Goal: Register for event/course

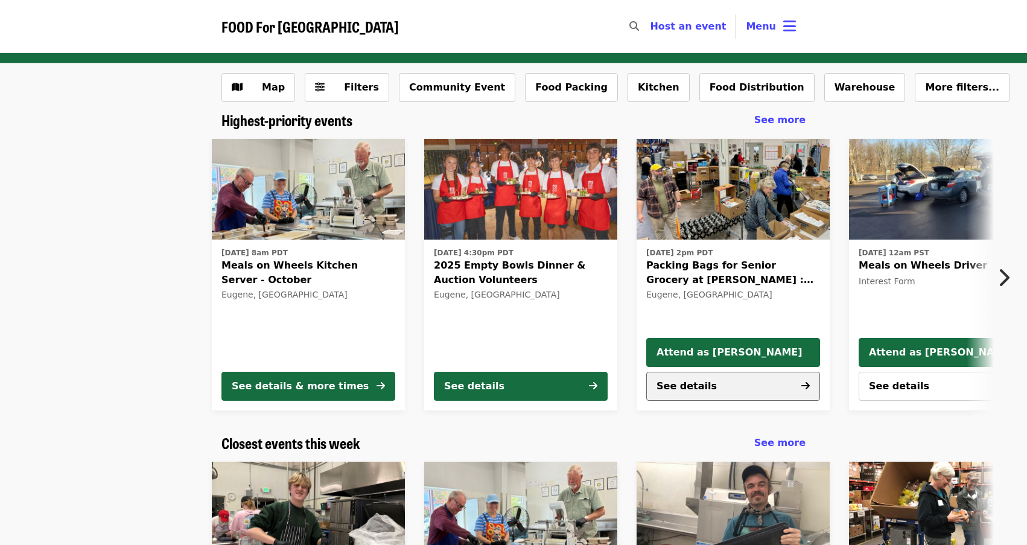
click at [712, 387] on button "See details" at bounding box center [733, 386] width 174 height 29
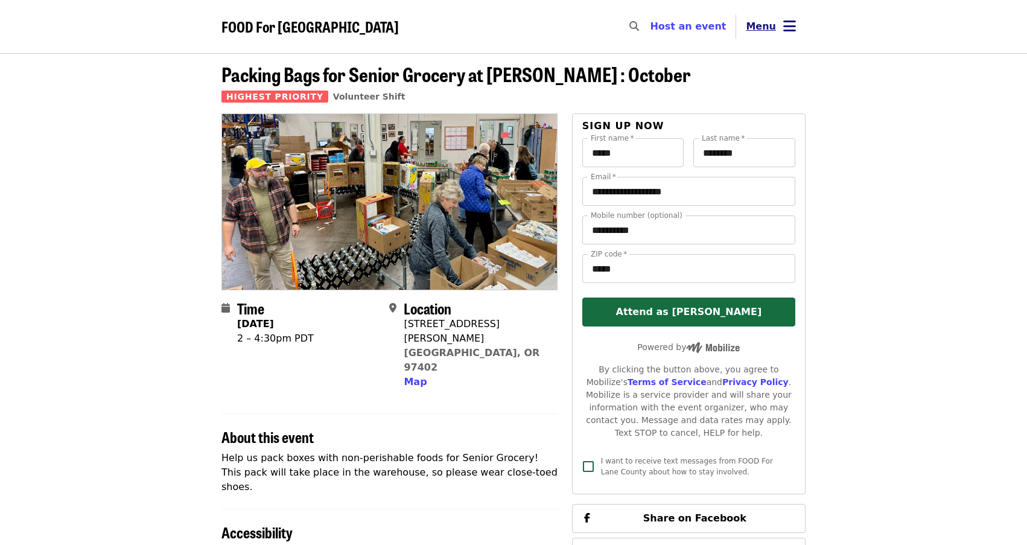
click at [759, 27] on span "Menu" at bounding box center [761, 26] width 30 height 11
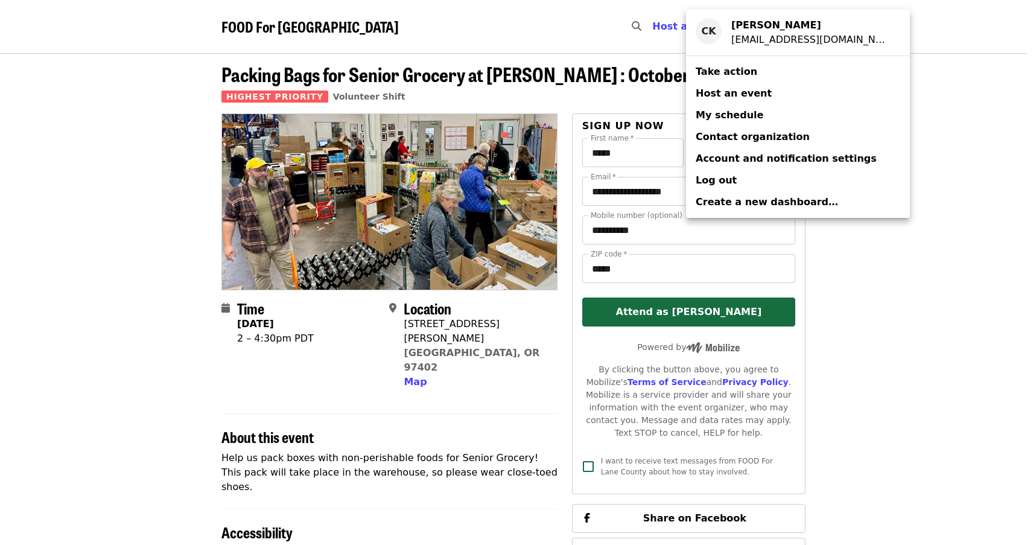
click at [727, 113] on span "My schedule" at bounding box center [730, 114] width 68 height 11
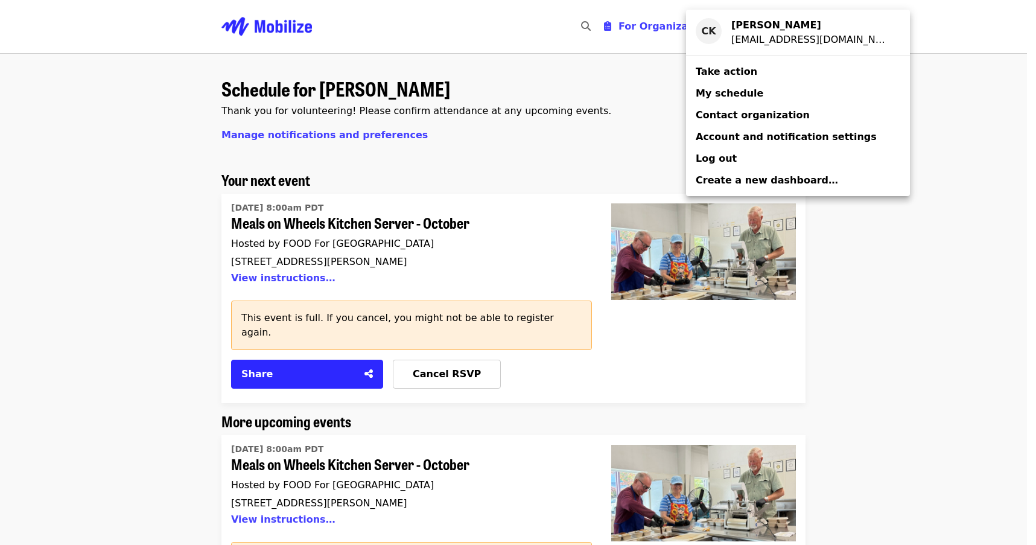
click at [534, 28] on div "Account menu" at bounding box center [518, 272] width 1036 height 545
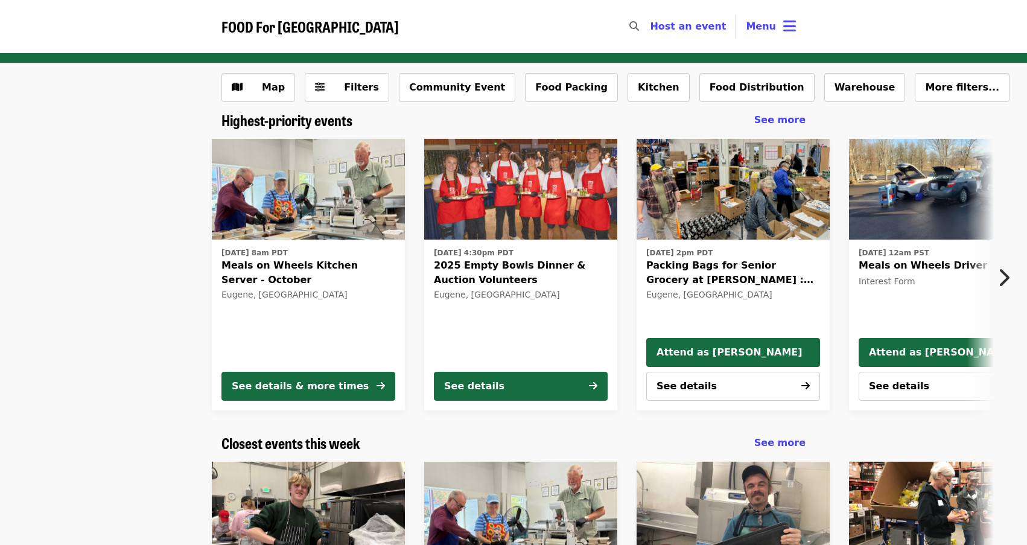
click at [1006, 276] on icon "chevron-right icon" at bounding box center [1004, 277] width 12 height 23
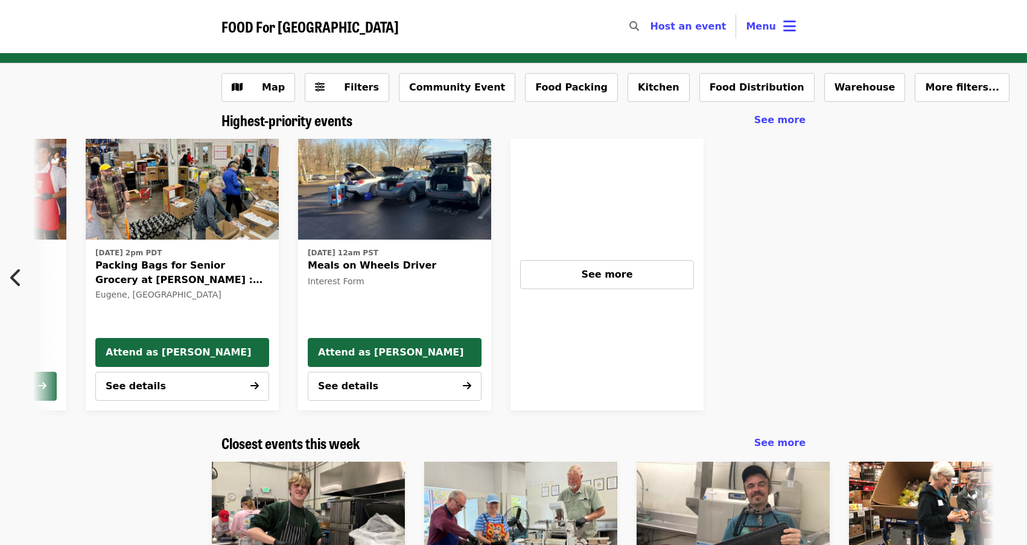
scroll to position [0, 552]
click at [597, 270] on span "See more" at bounding box center [606, 274] width 51 height 11
click at [12, 273] on icon "chevron-left icon" at bounding box center [16, 277] width 12 height 23
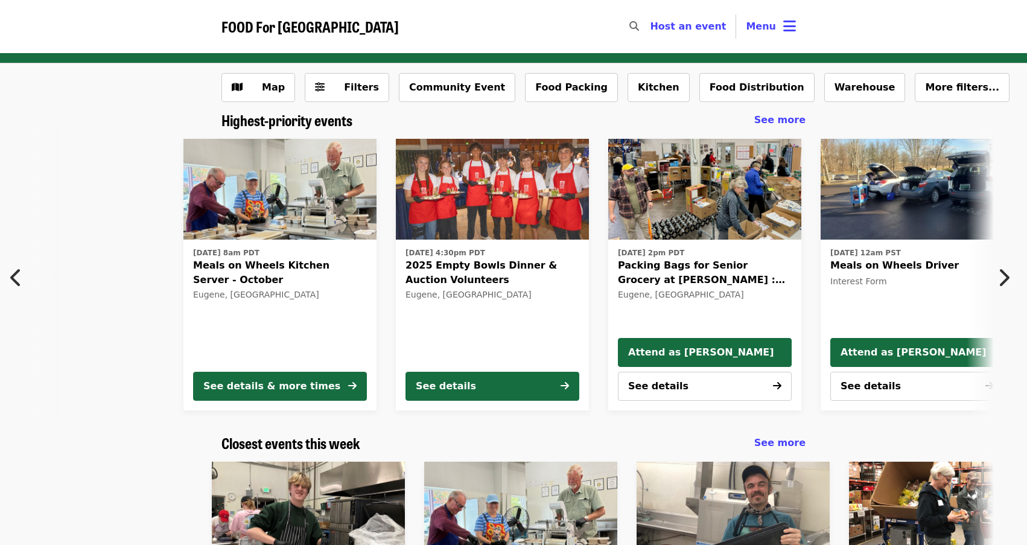
scroll to position [0, 2]
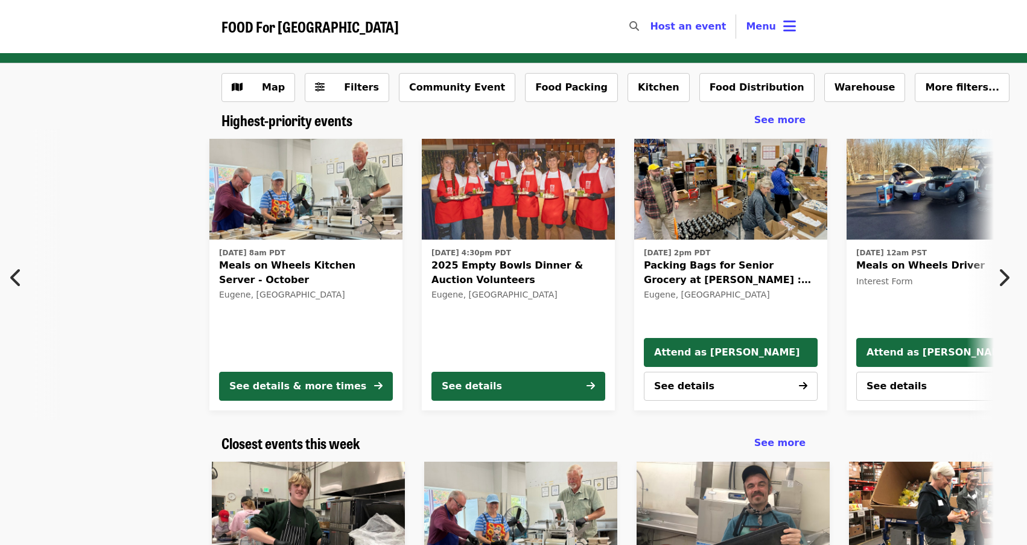
click at [12, 273] on icon "chevron-left icon" at bounding box center [16, 277] width 12 height 23
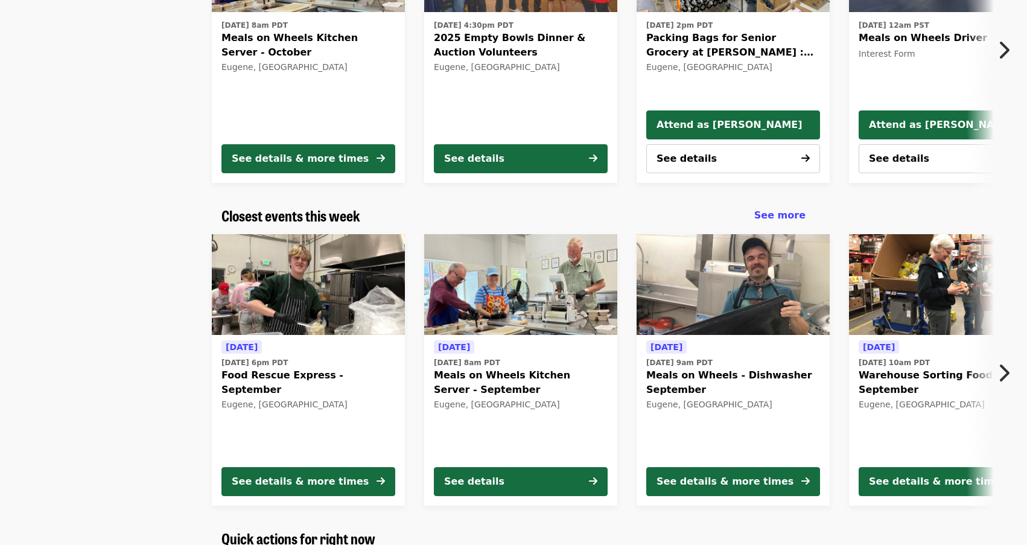
scroll to position [241, 0]
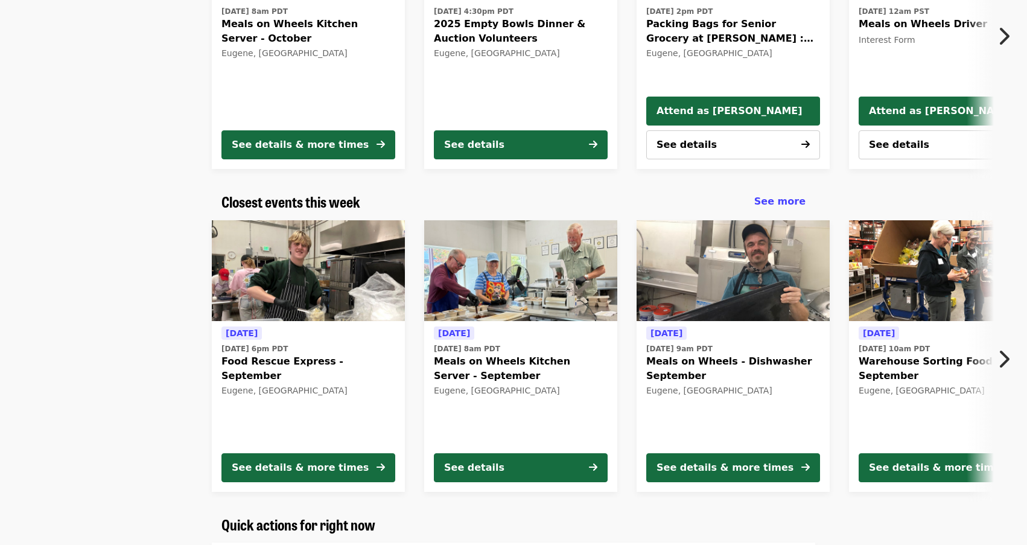
click at [1008, 362] on icon "chevron-right icon" at bounding box center [1004, 359] width 12 height 23
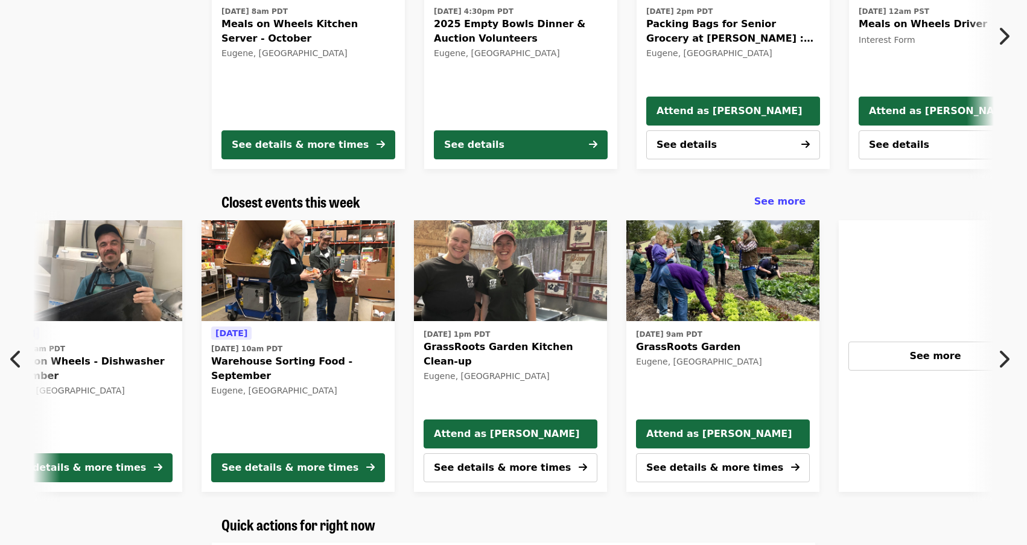
scroll to position [0, 649]
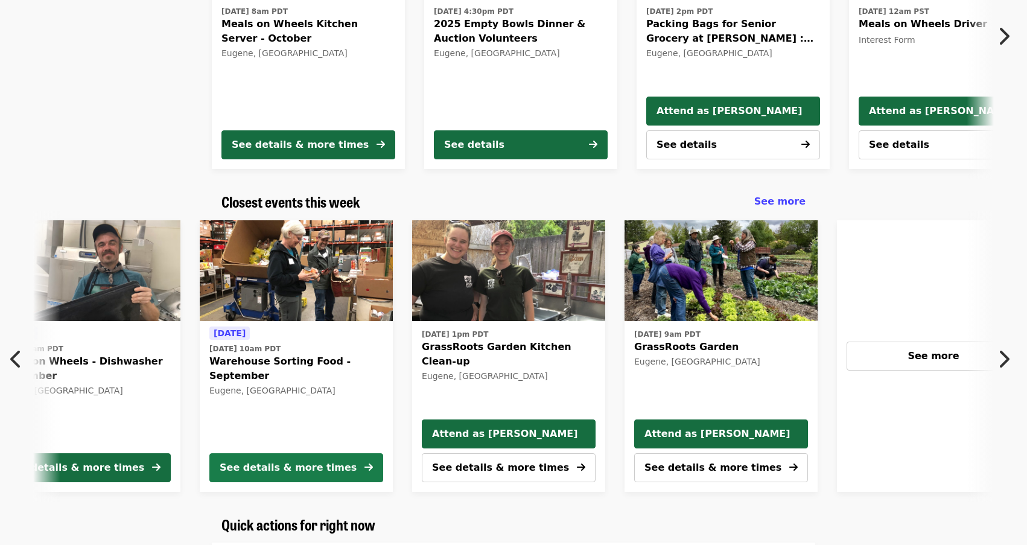
click at [314, 464] on div "See details & more times" at bounding box center [288, 467] width 137 height 14
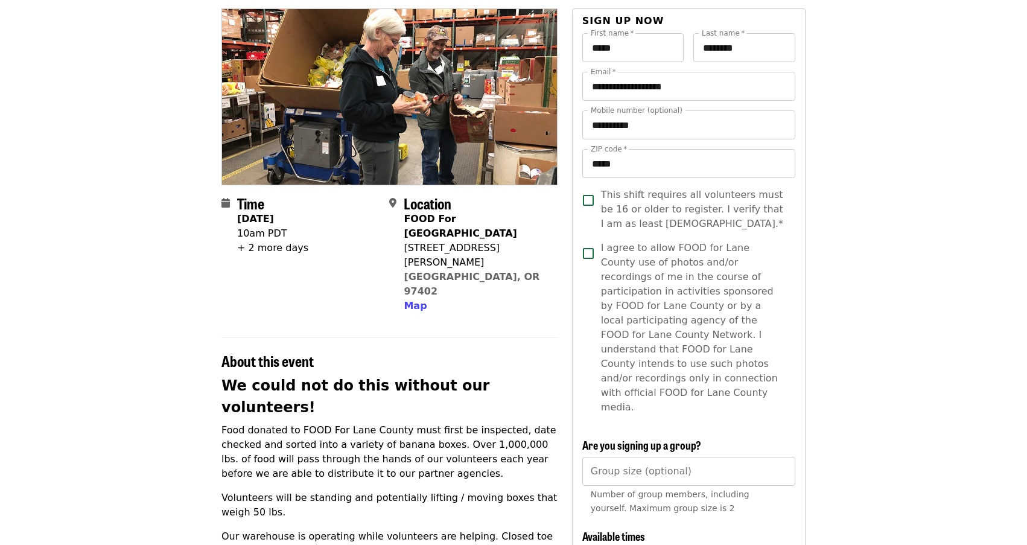
scroll to position [121, 0]
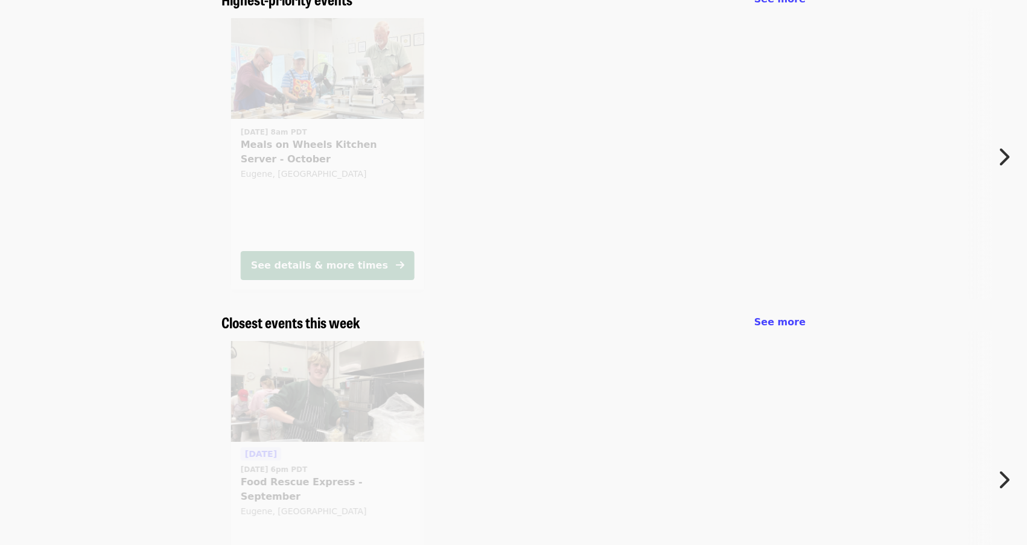
scroll to position [223, 0]
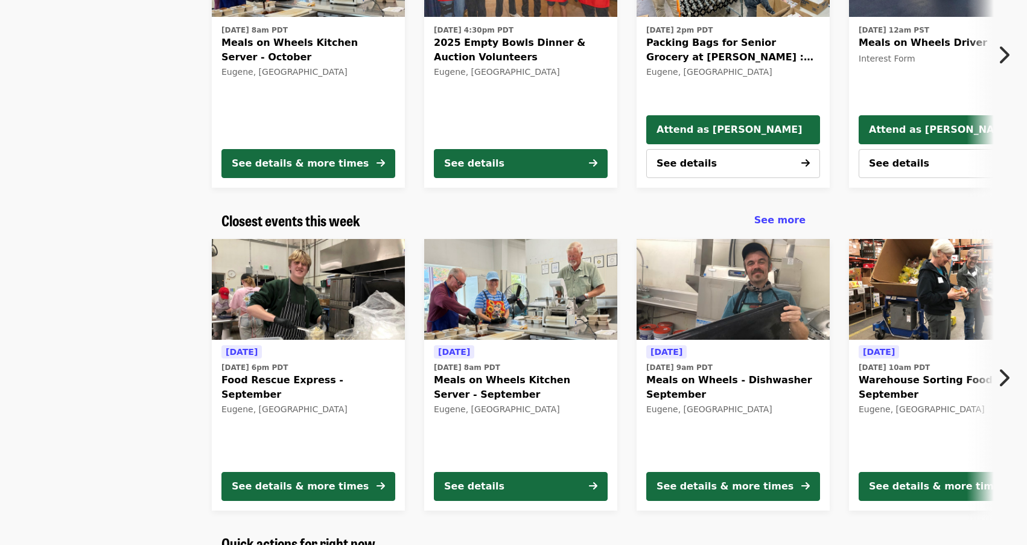
click at [1005, 376] on icon "chevron-right icon" at bounding box center [1004, 377] width 12 height 23
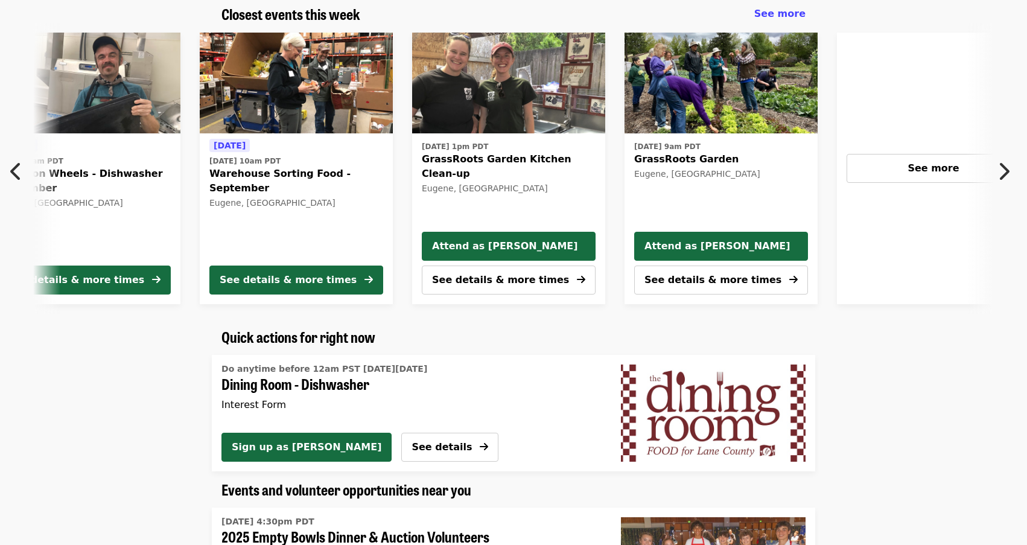
scroll to position [464, 0]
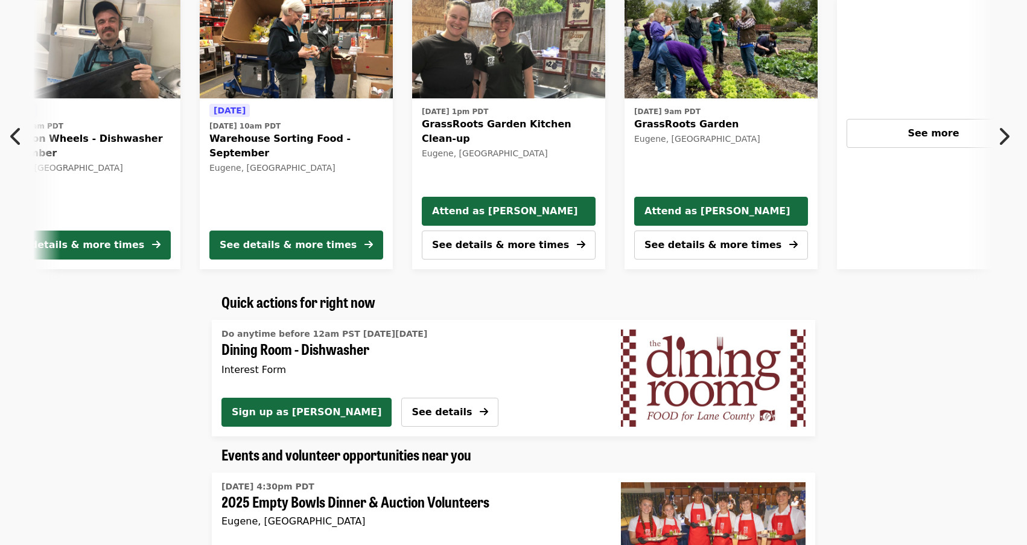
click at [13, 136] on icon "chevron-left icon" at bounding box center [16, 136] width 12 height 23
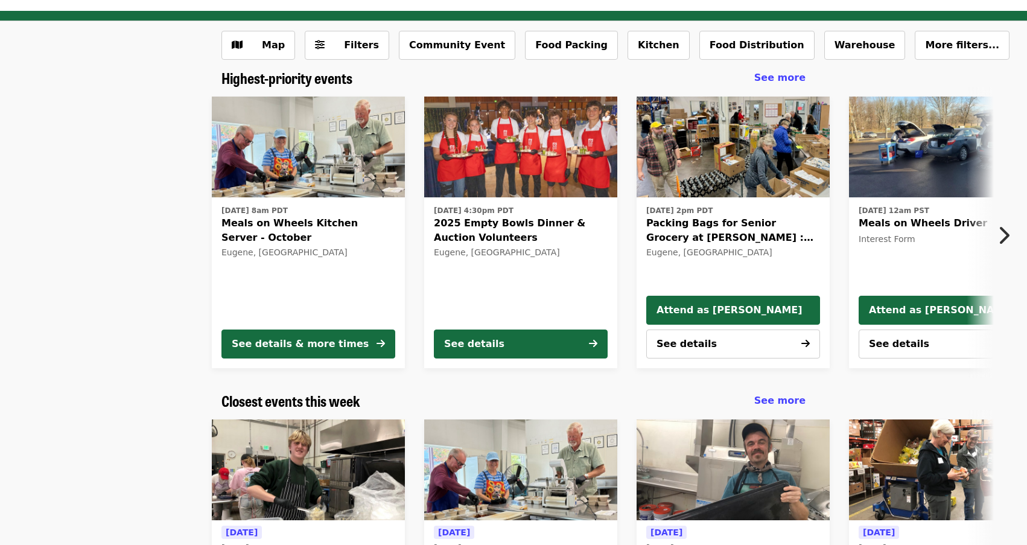
scroll to position [60, 0]
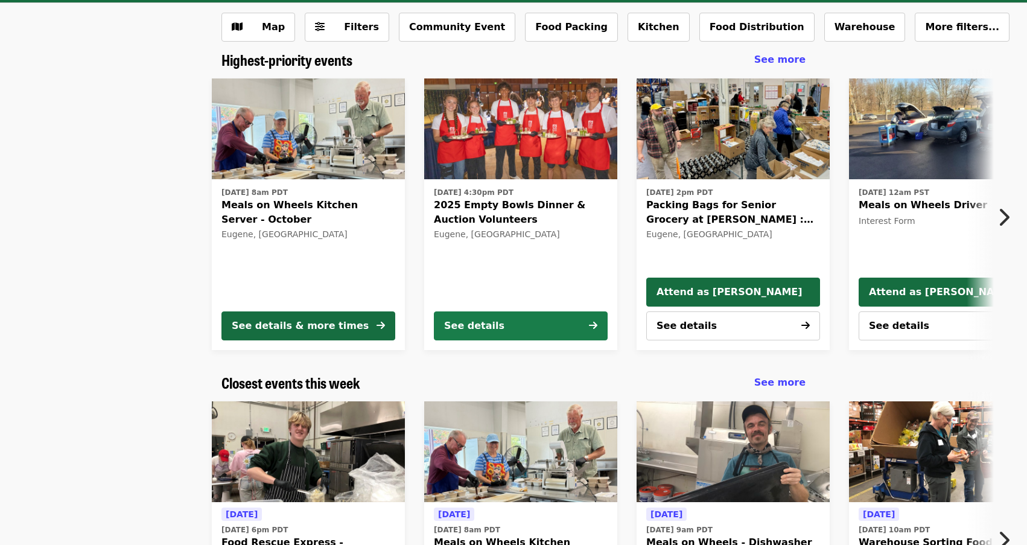
click at [487, 323] on div "See details" at bounding box center [474, 326] width 60 height 14
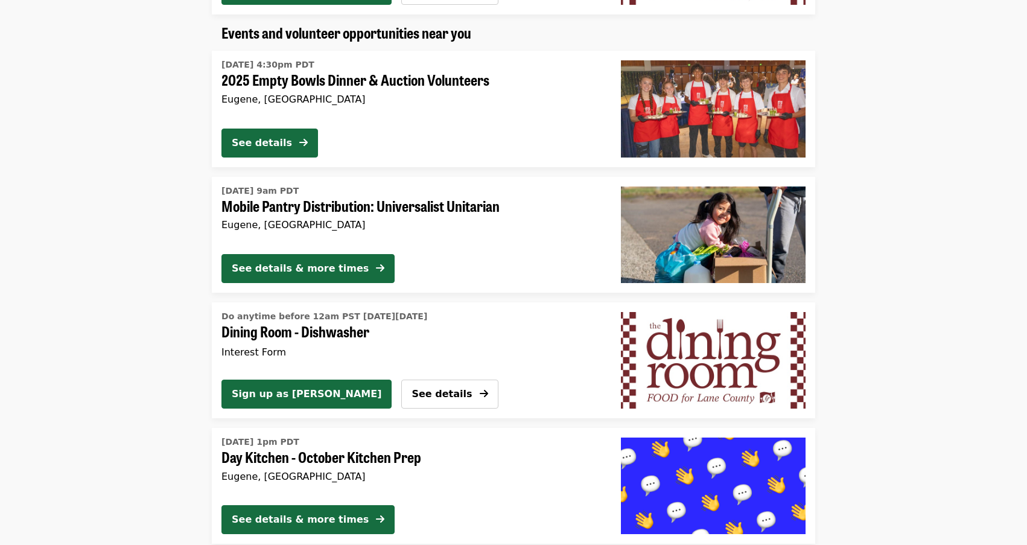
scroll to position [905, 0]
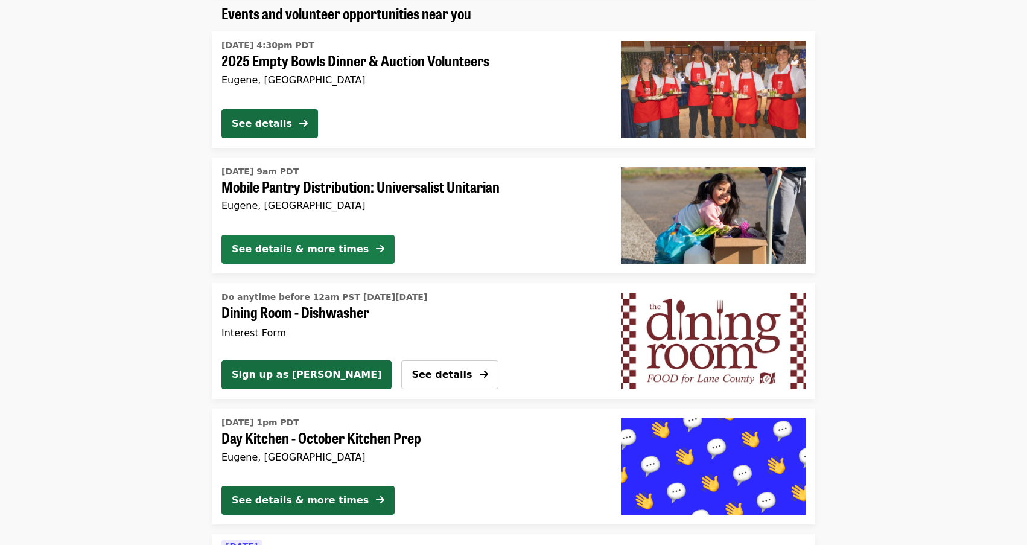
click at [310, 250] on div "See details & more times" at bounding box center [300, 249] width 137 height 14
